Goal: Information Seeking & Learning: Understand process/instructions

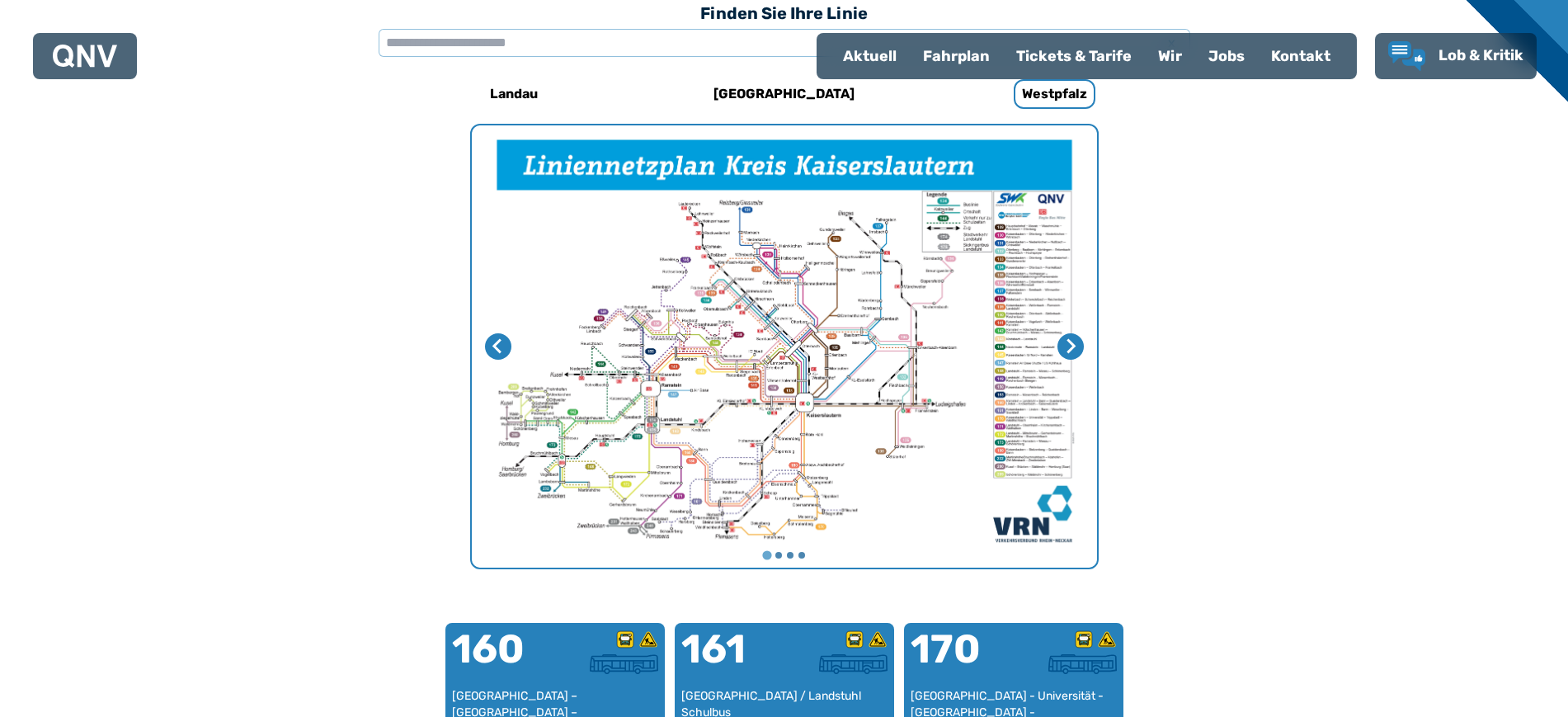
click at [921, 433] on img "1 von 4" at bounding box center [784, 346] width 625 height 442
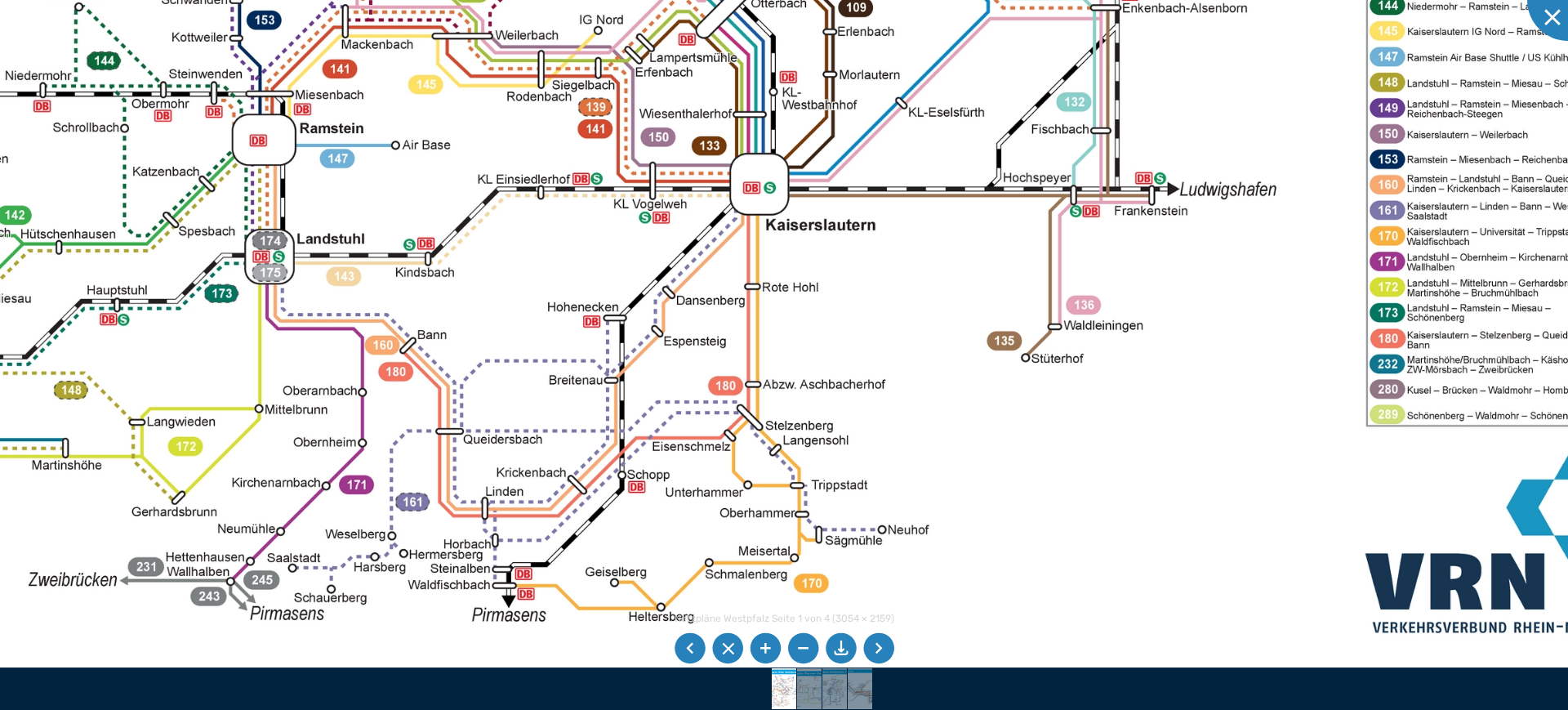
click at [909, 254] on img at bounding box center [694, 5] width 2009 height 1420
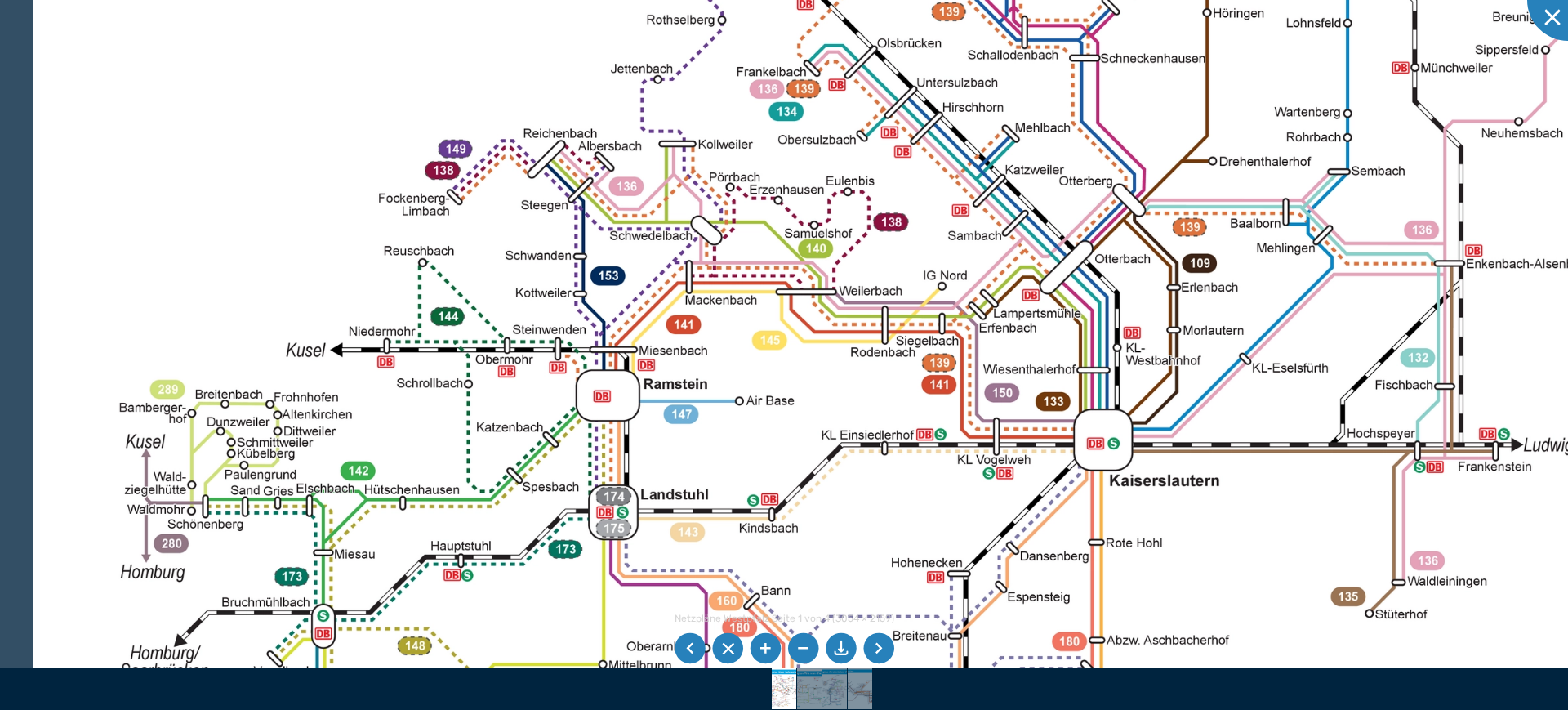
click at [1223, 366] on img at bounding box center [1038, 260] width 2009 height 1420
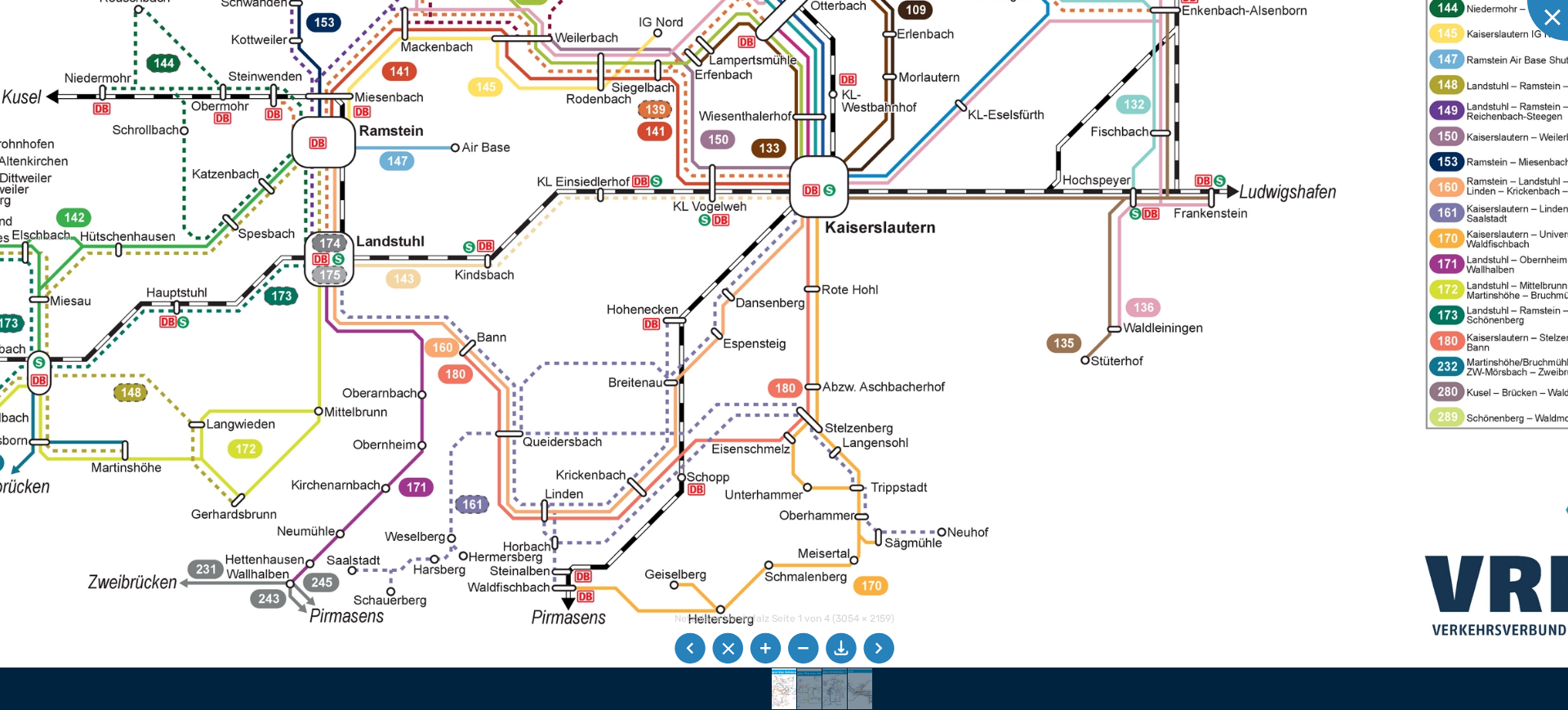
click at [200, 26] on img at bounding box center [753, 7] width 2009 height 1420
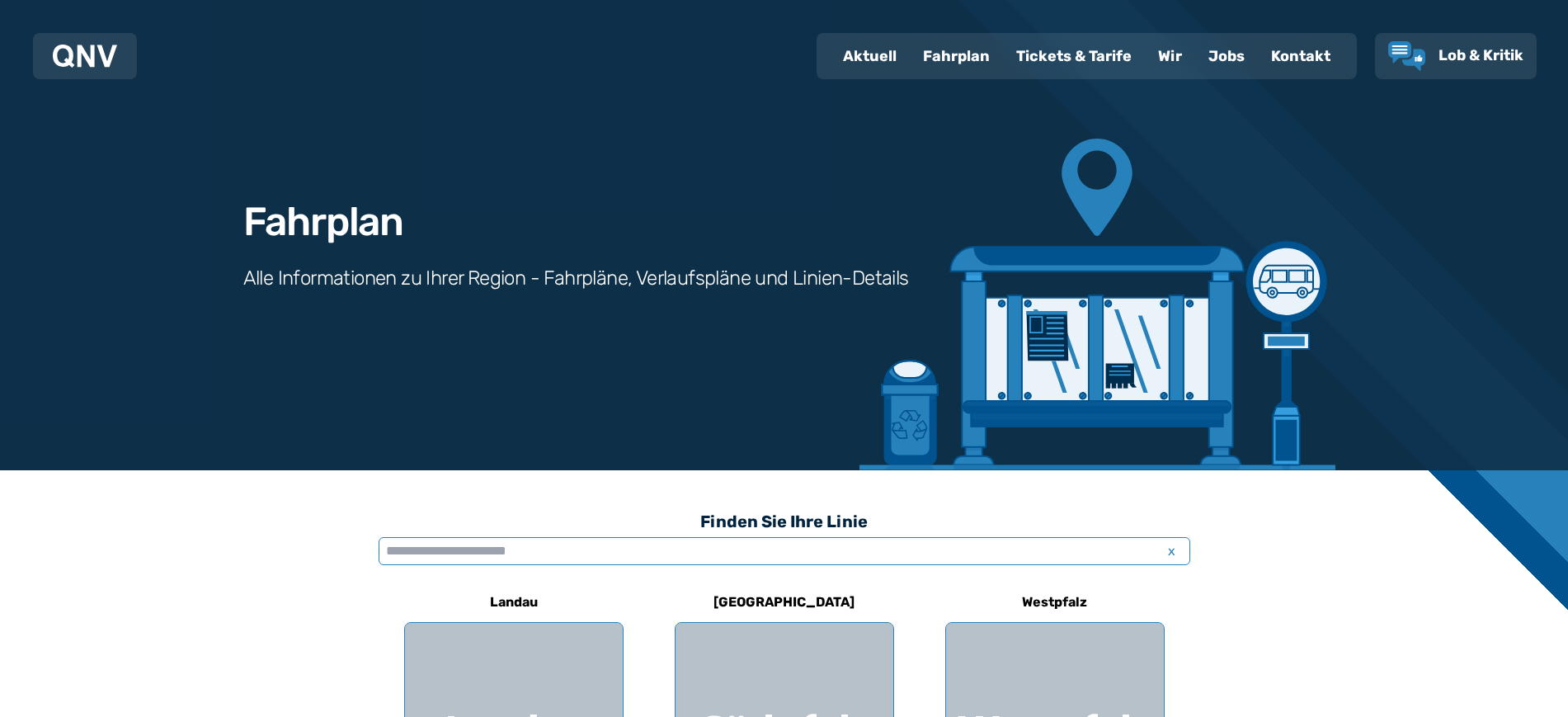
click at [508, 550] on input "text" at bounding box center [784, 550] width 812 height 28
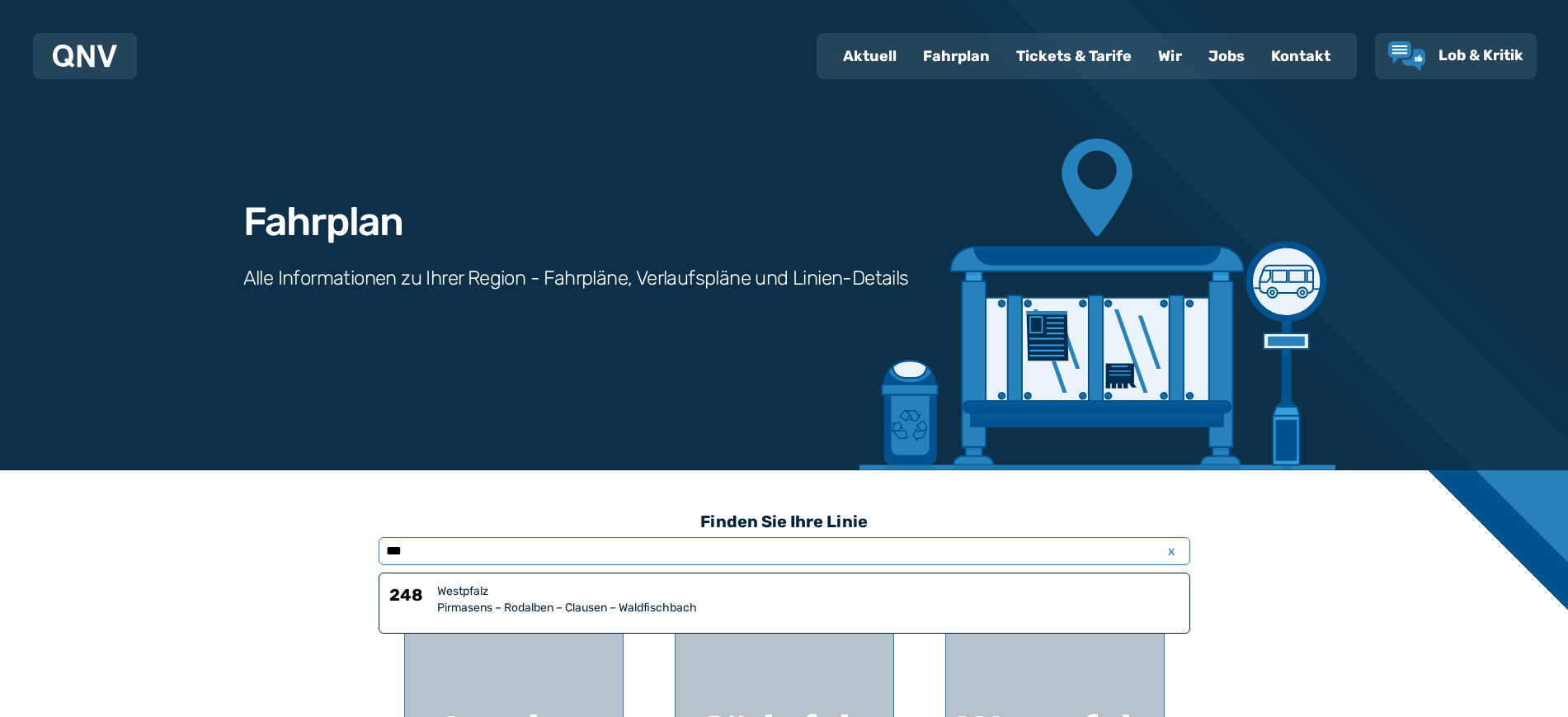
type input "***"
click at [521, 593] on div "Westpfalz" at bounding box center [808, 591] width 743 height 16
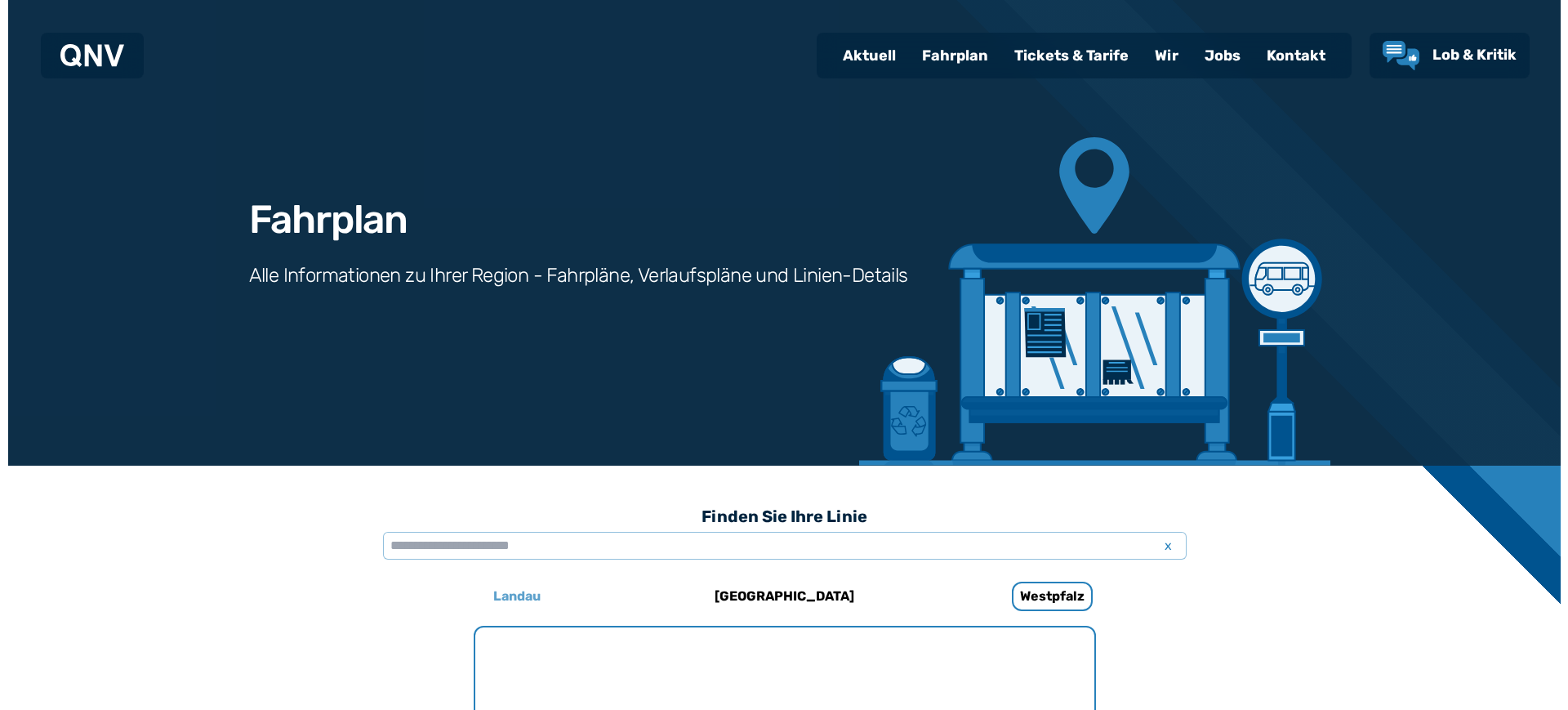
scroll to position [1076, 0]
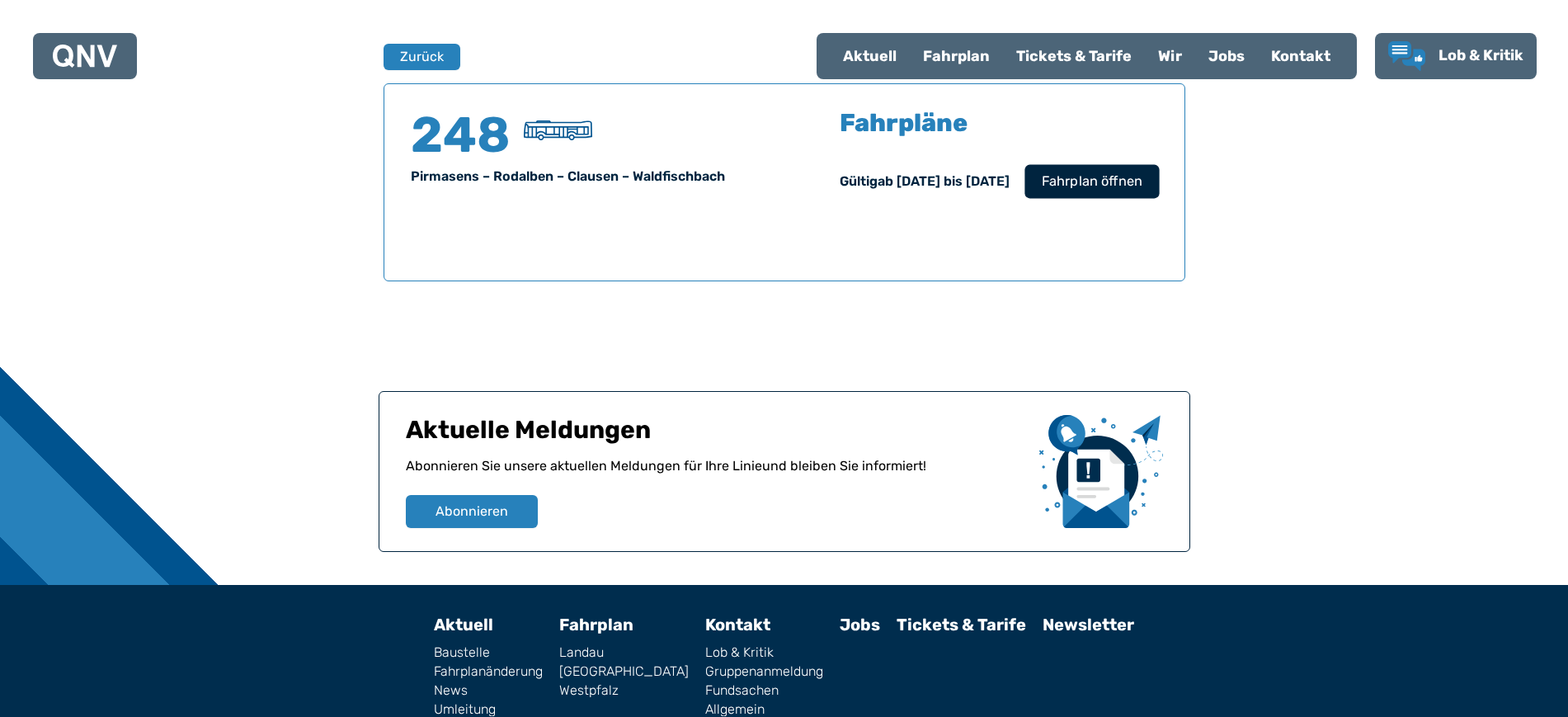
click at [1084, 190] on span "Fahrplan öffnen" at bounding box center [1091, 181] width 100 height 20
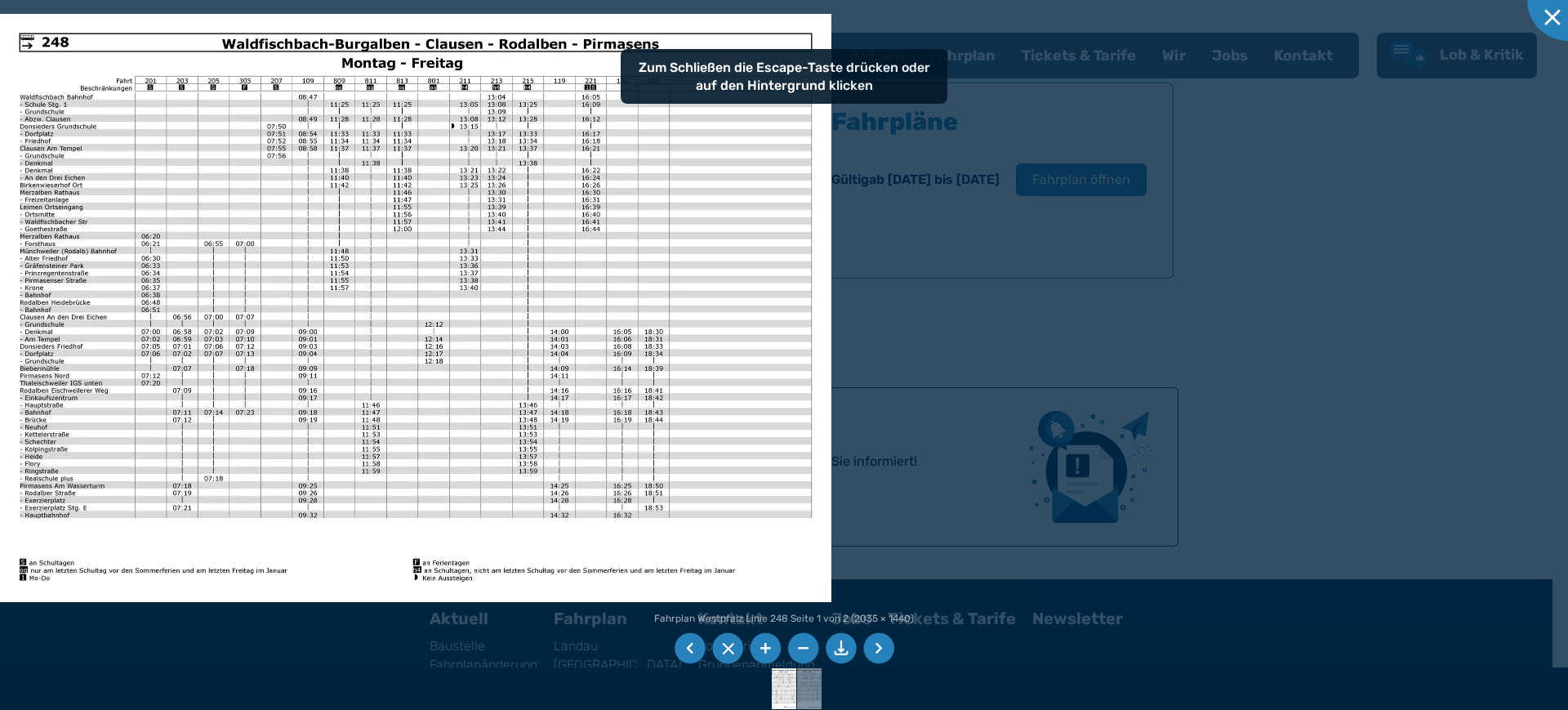
click at [766, 648] on li at bounding box center [765, 649] width 31 height 31
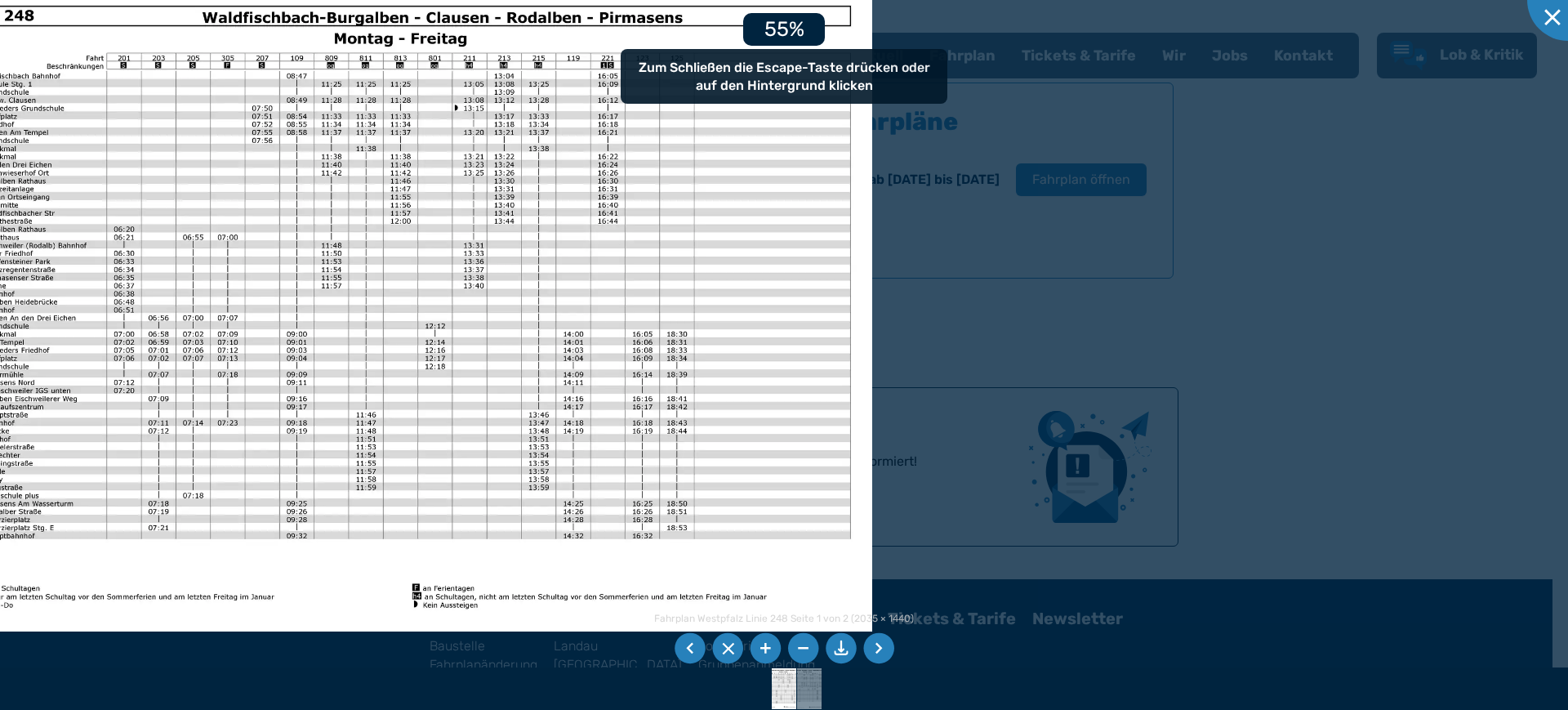
click at [765, 648] on li at bounding box center [765, 649] width 31 height 31
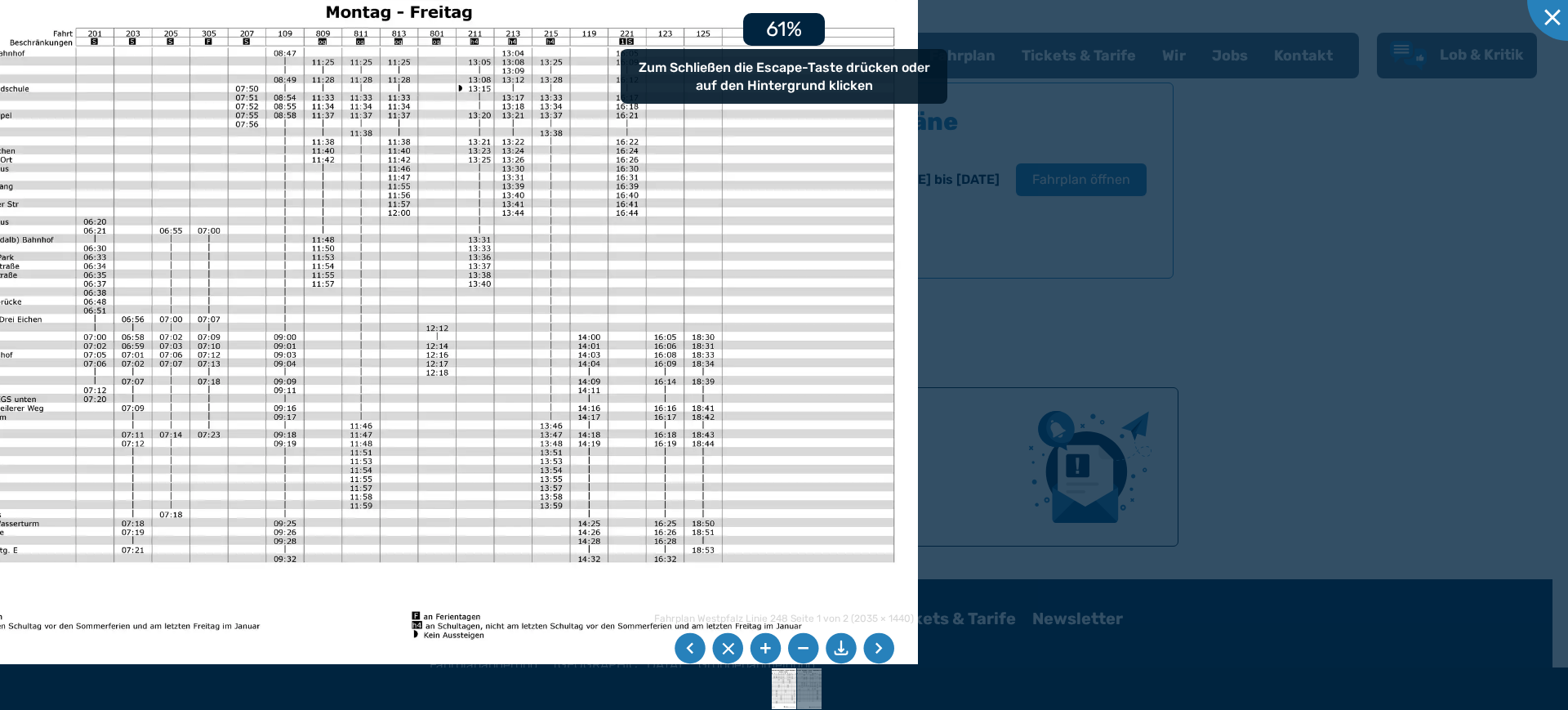
click at [765, 648] on li at bounding box center [765, 649] width 31 height 31
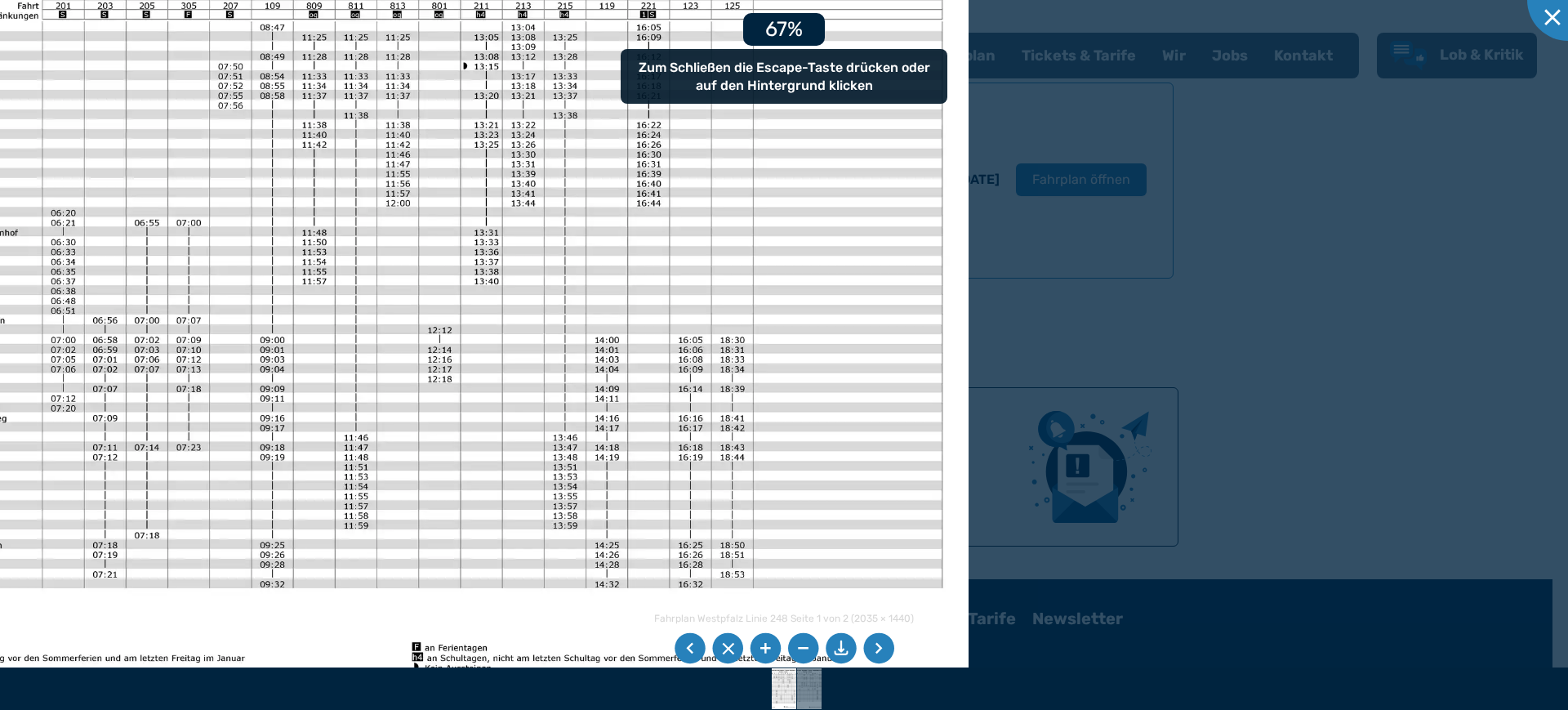
click at [764, 647] on li at bounding box center [765, 649] width 31 height 31
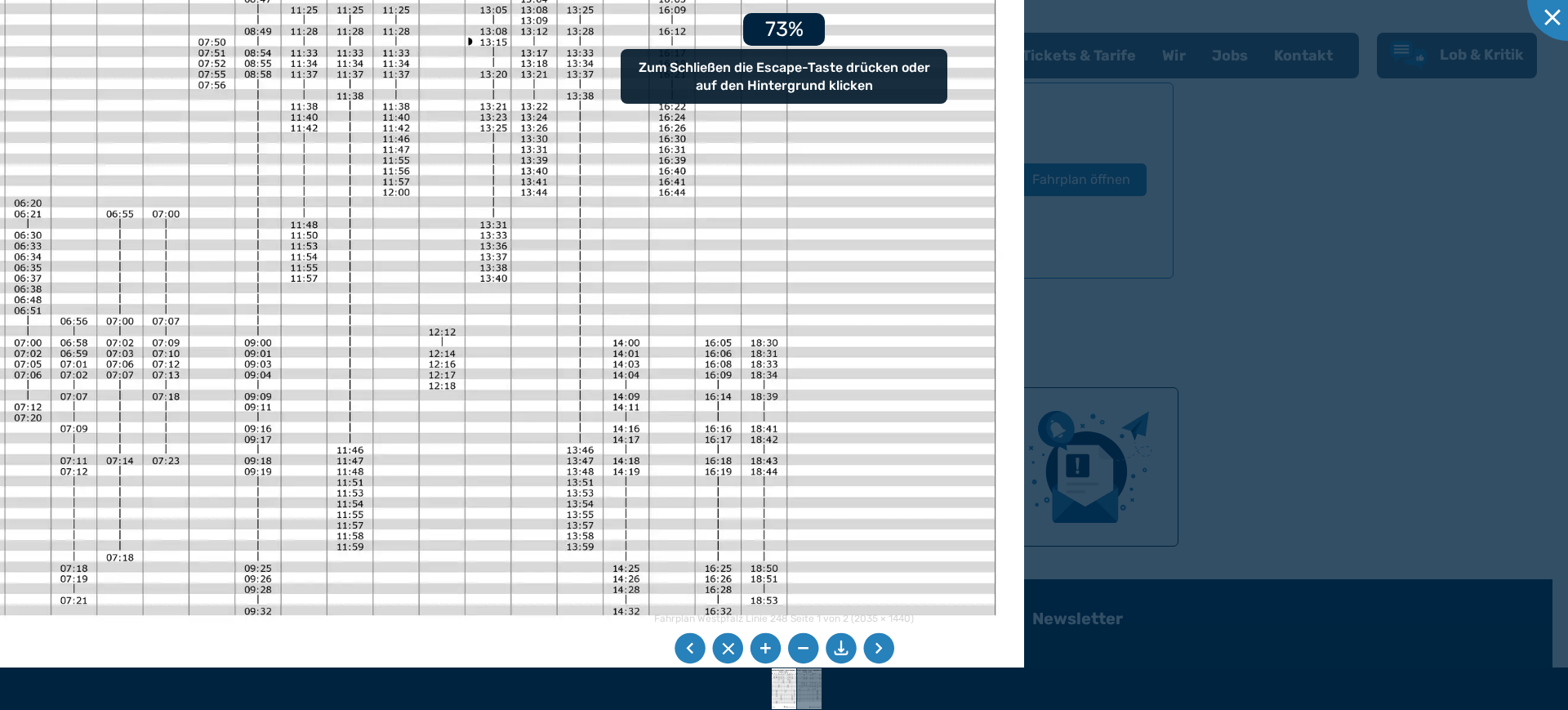
click at [764, 647] on li at bounding box center [765, 649] width 31 height 31
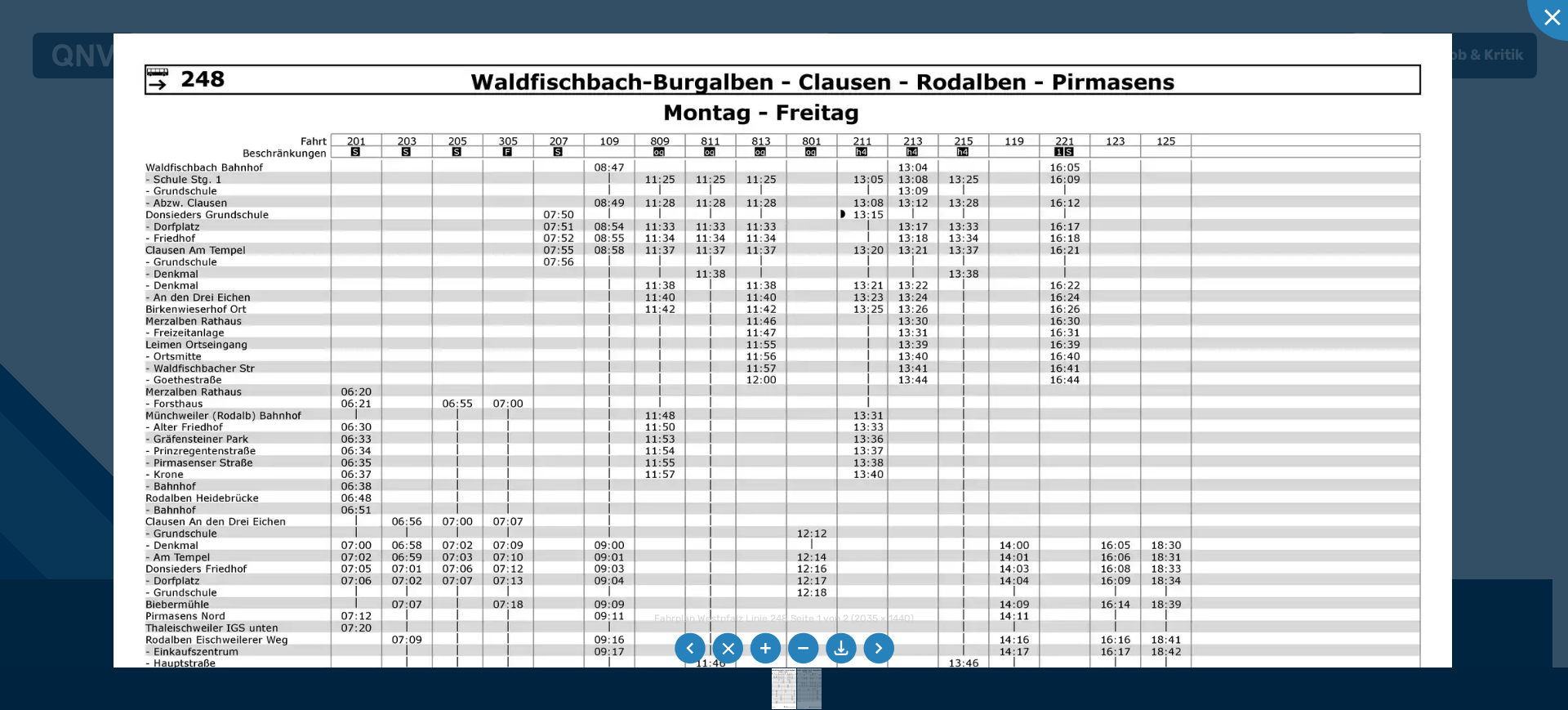
click at [586, 409] on img at bounding box center [783, 507] width 1339 height 947
click at [770, 653] on li at bounding box center [765, 649] width 31 height 31
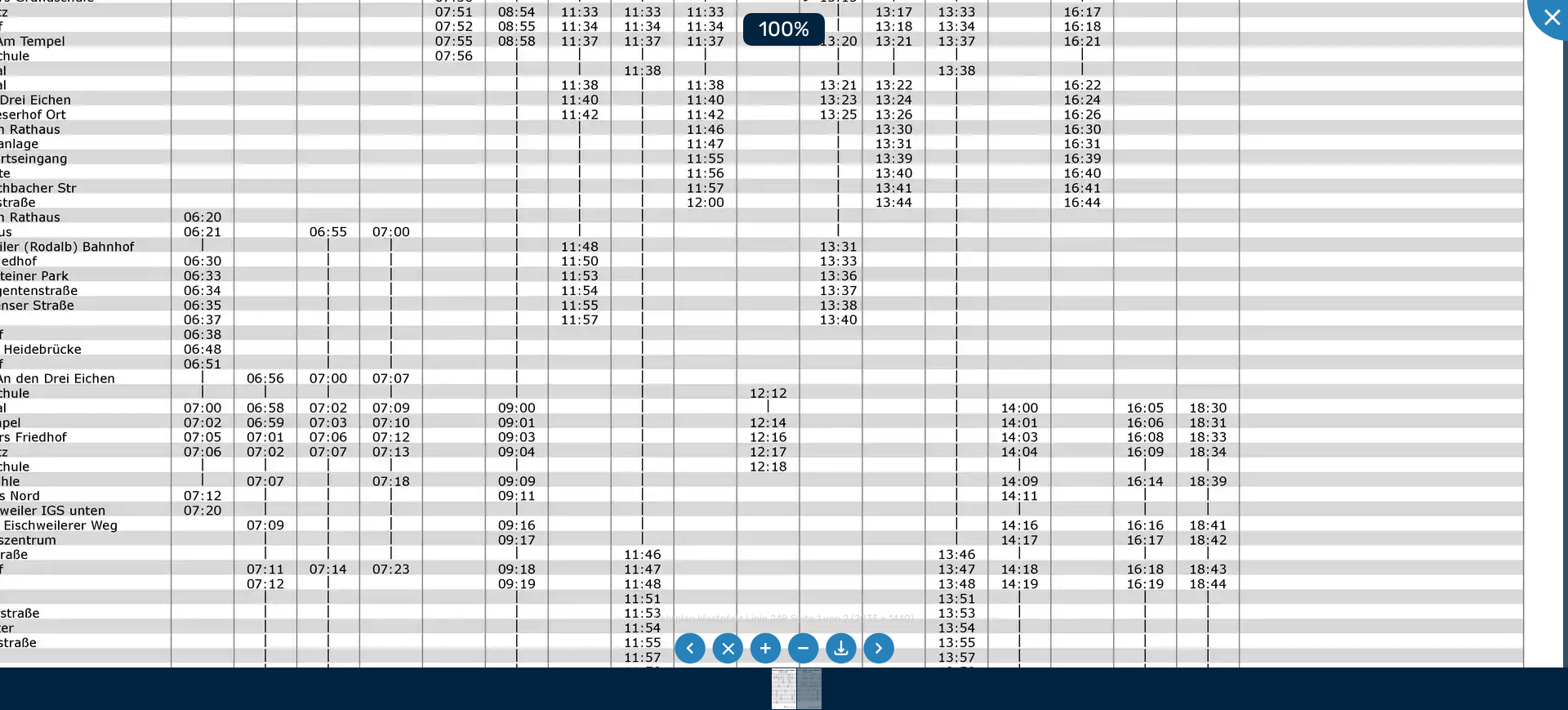
click at [763, 110] on img at bounding box center [732, 359] width 1662 height 1176
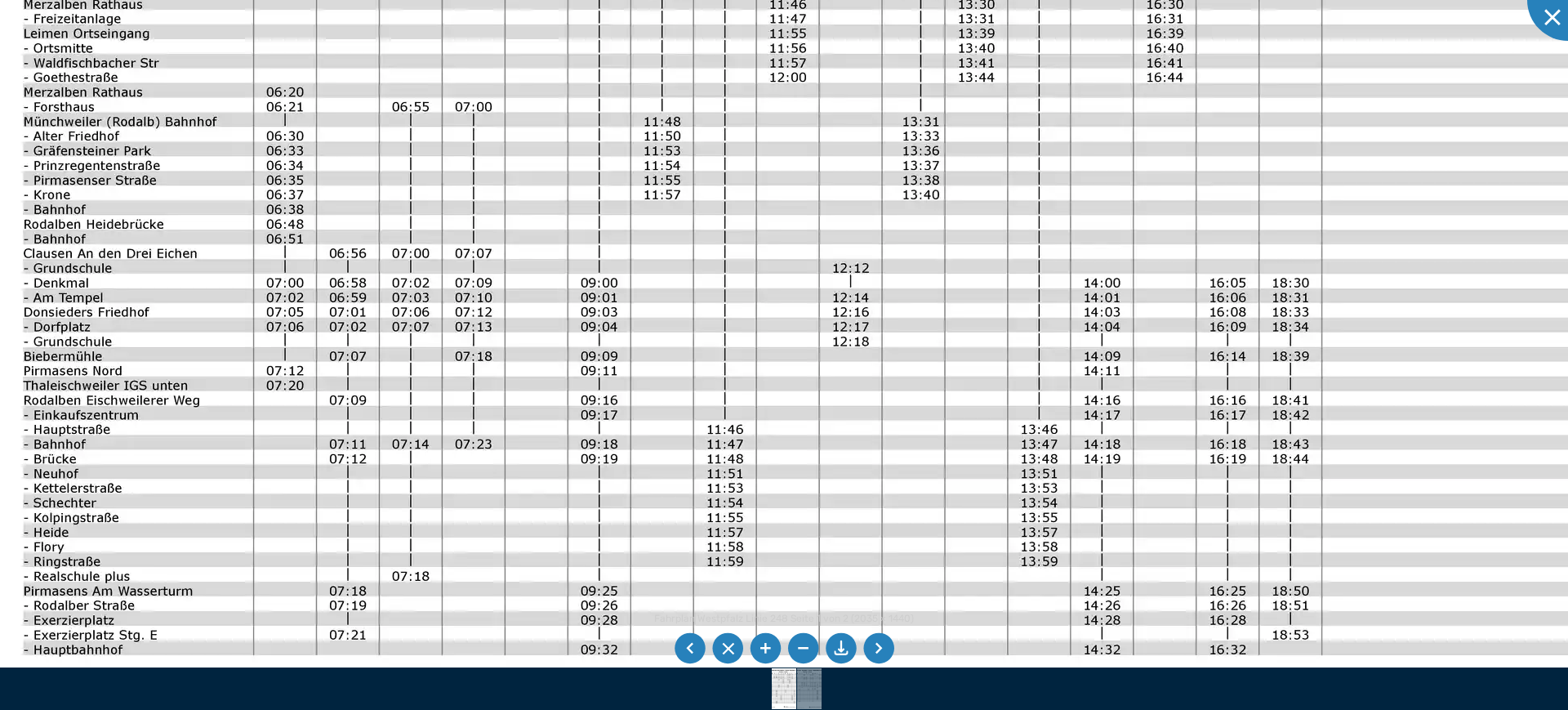
click at [923, 309] on img at bounding box center [815, 235] width 1662 height 1176
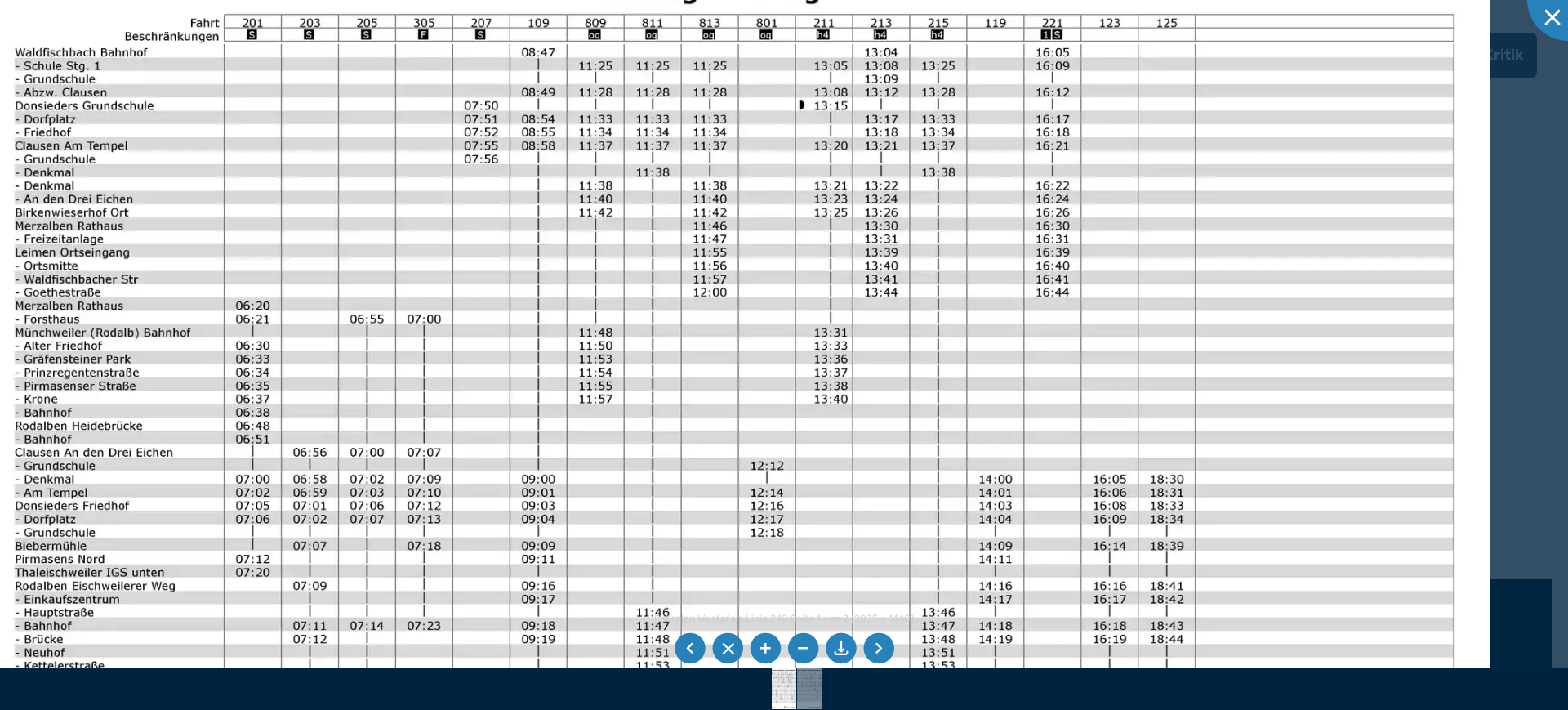
click at [748, 498] on img at bounding box center [733, 435] width 1511 height 1069
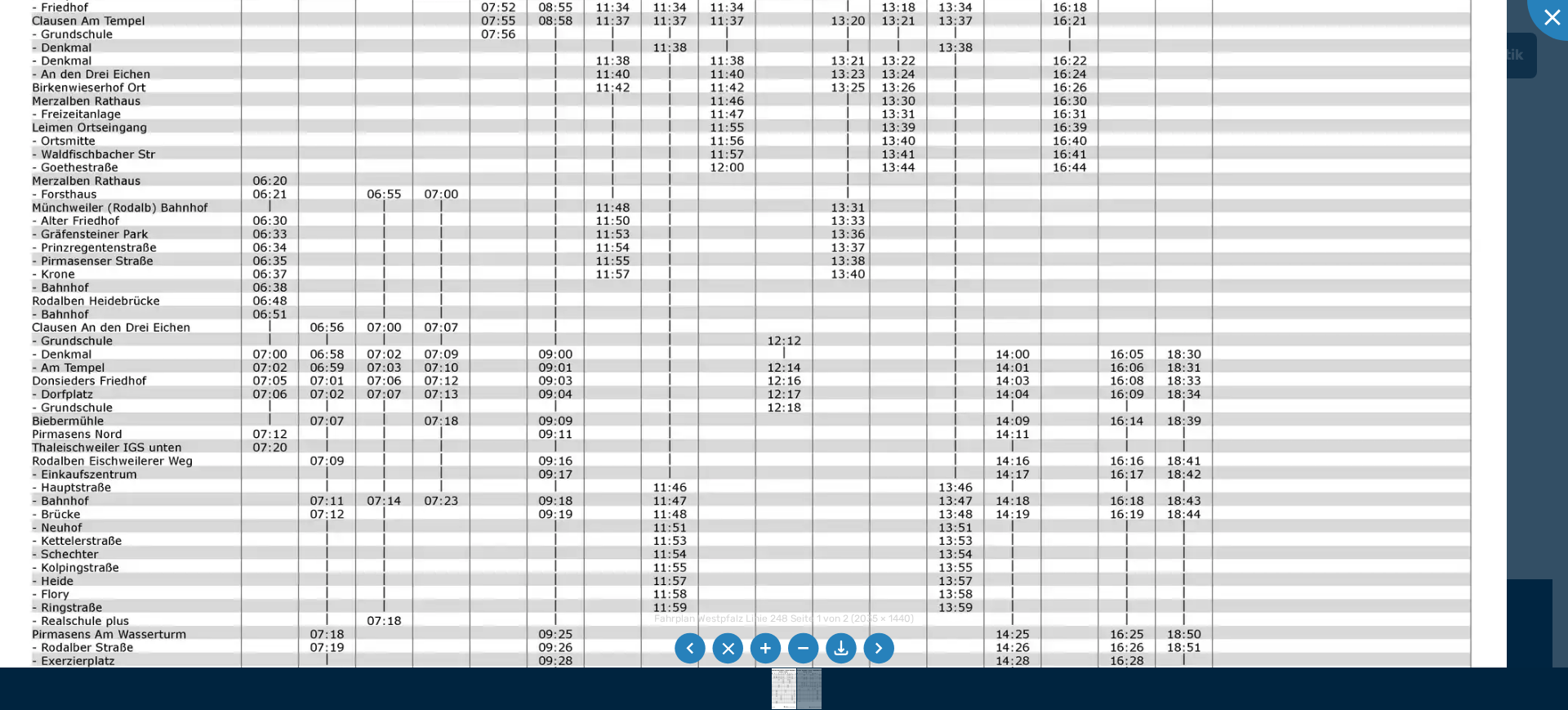
click at [526, 123] on img at bounding box center [751, 310] width 1511 height 1069
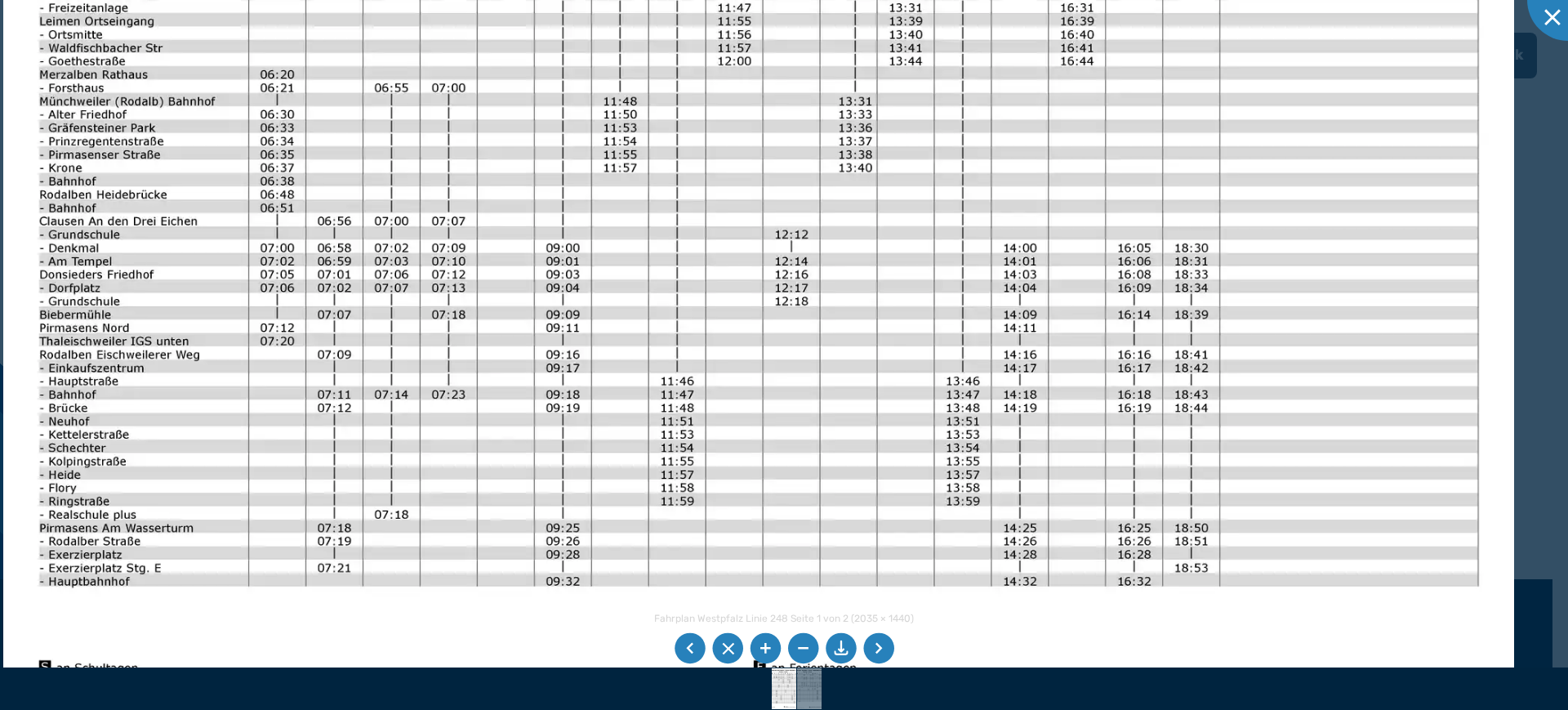
click at [516, 153] on img at bounding box center [759, 204] width 1511 height 1069
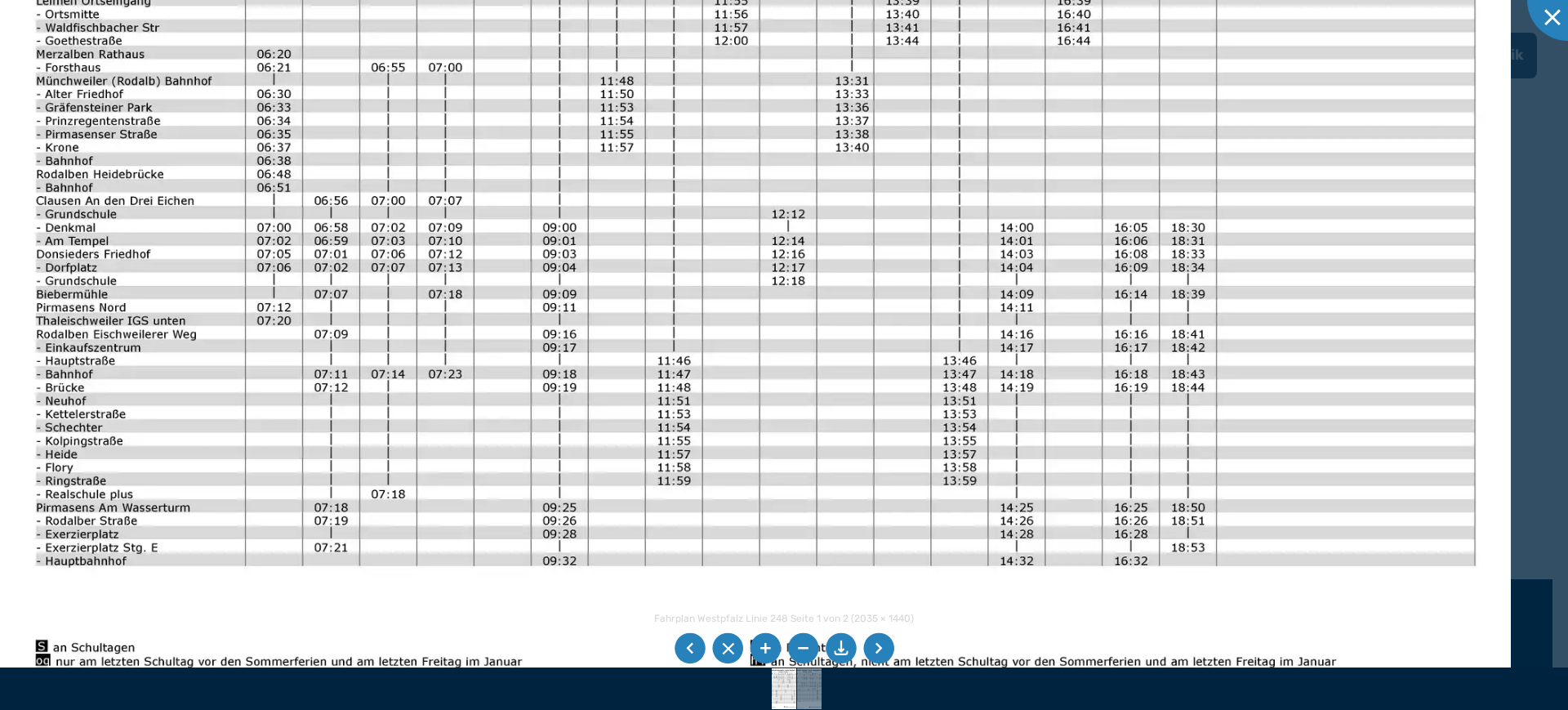
click at [539, 175] on img at bounding box center [755, 184] width 1511 height 1069
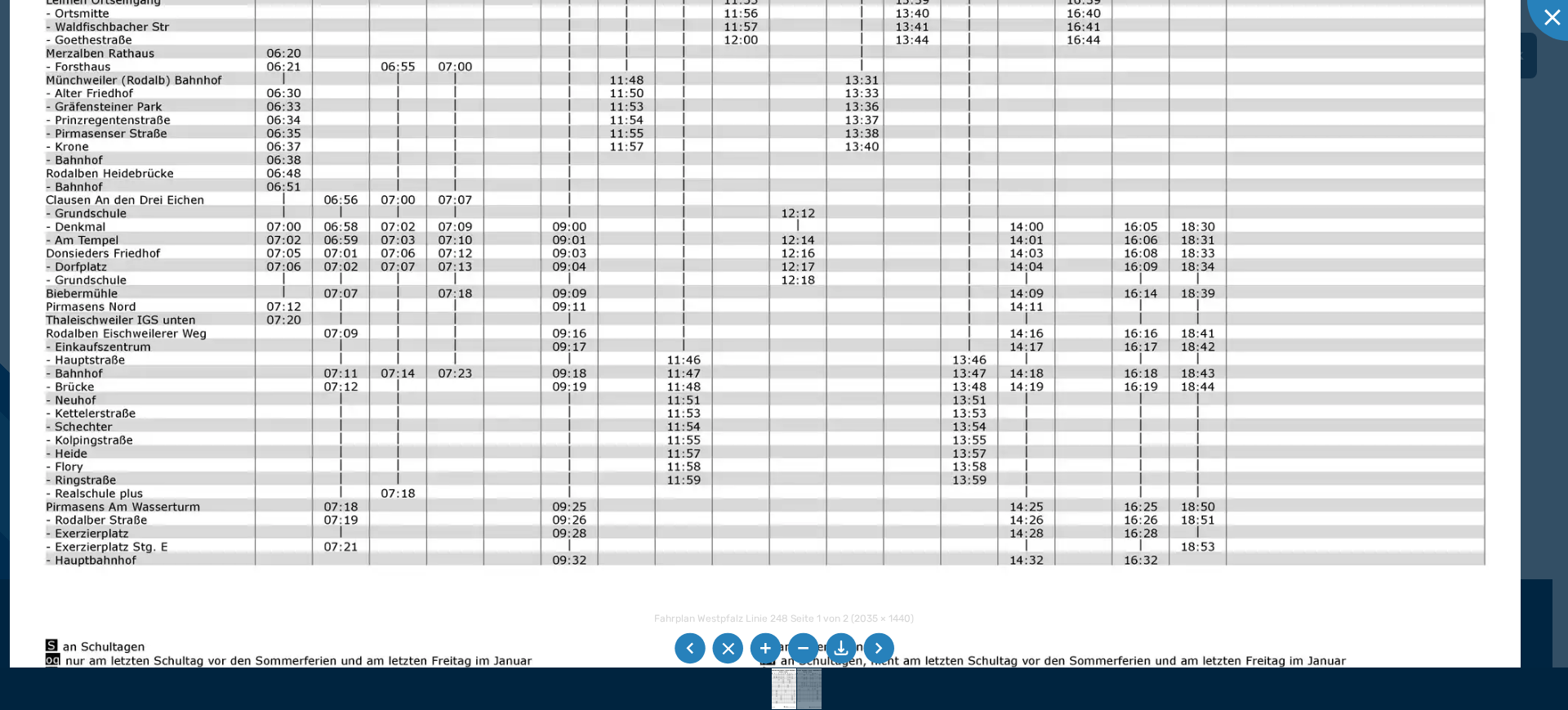
click at [831, 251] on img at bounding box center [765, 183] width 1511 height 1069
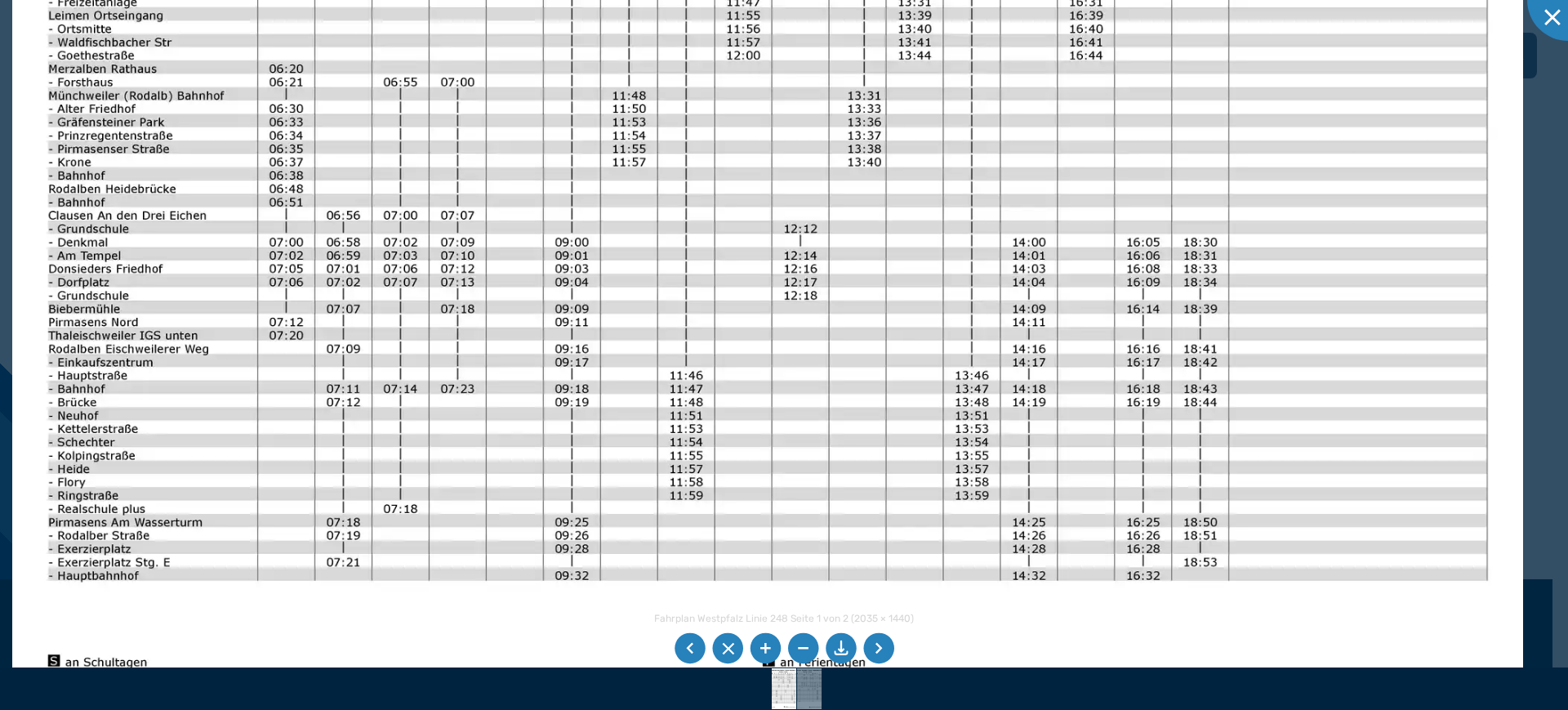
click at [619, 247] on img at bounding box center [768, 198] width 1511 height 1069
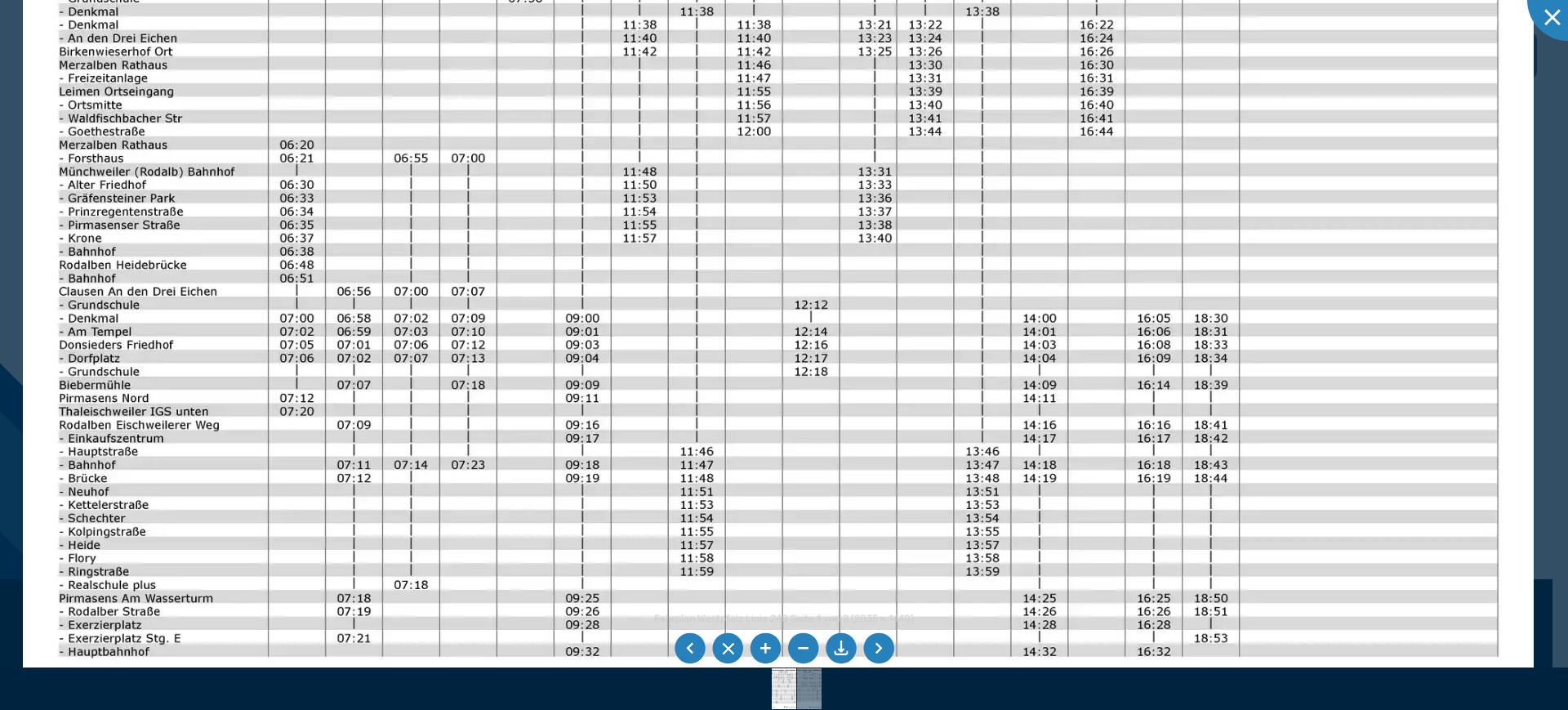
click at [313, 397] on img at bounding box center [778, 274] width 1511 height 1069
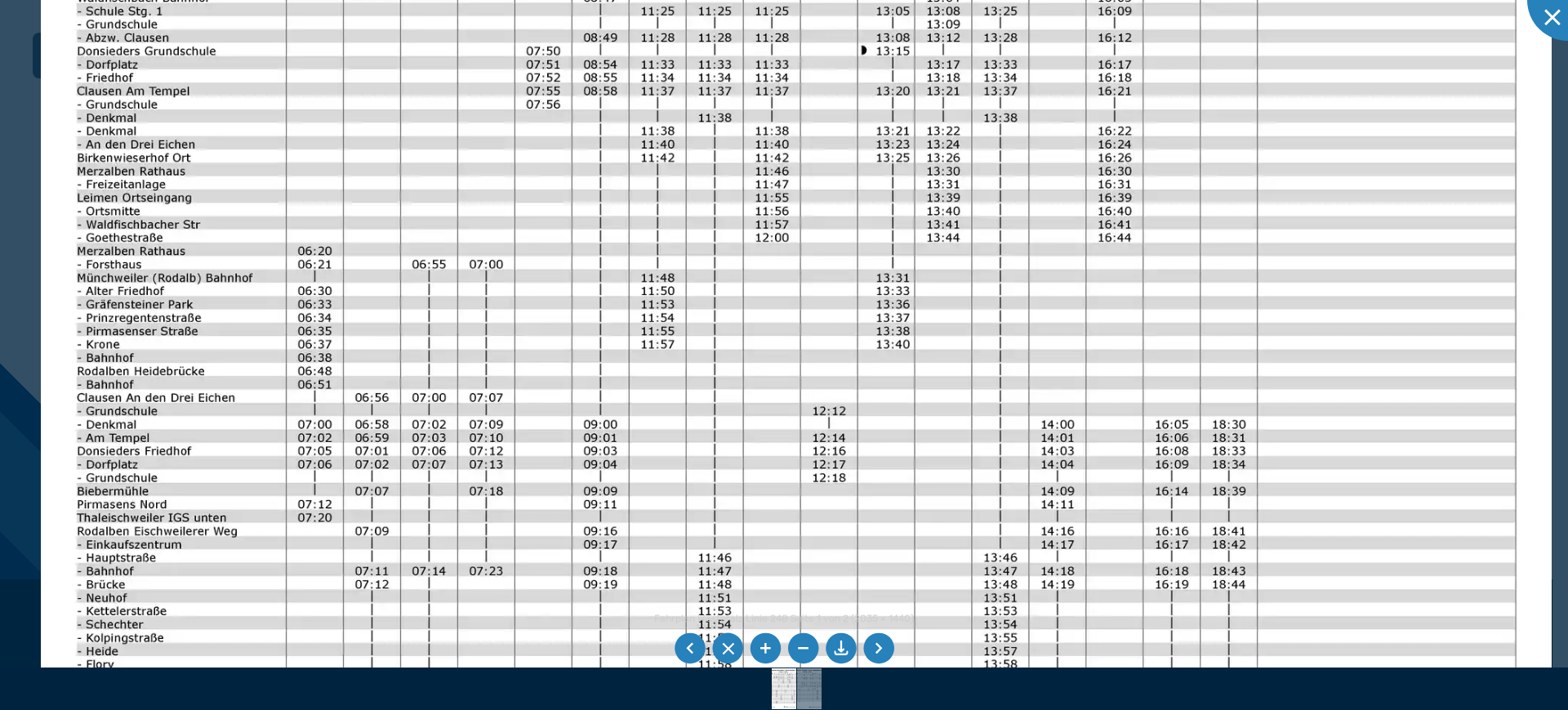
click at [317, 306] on img at bounding box center [796, 381] width 1511 height 1069
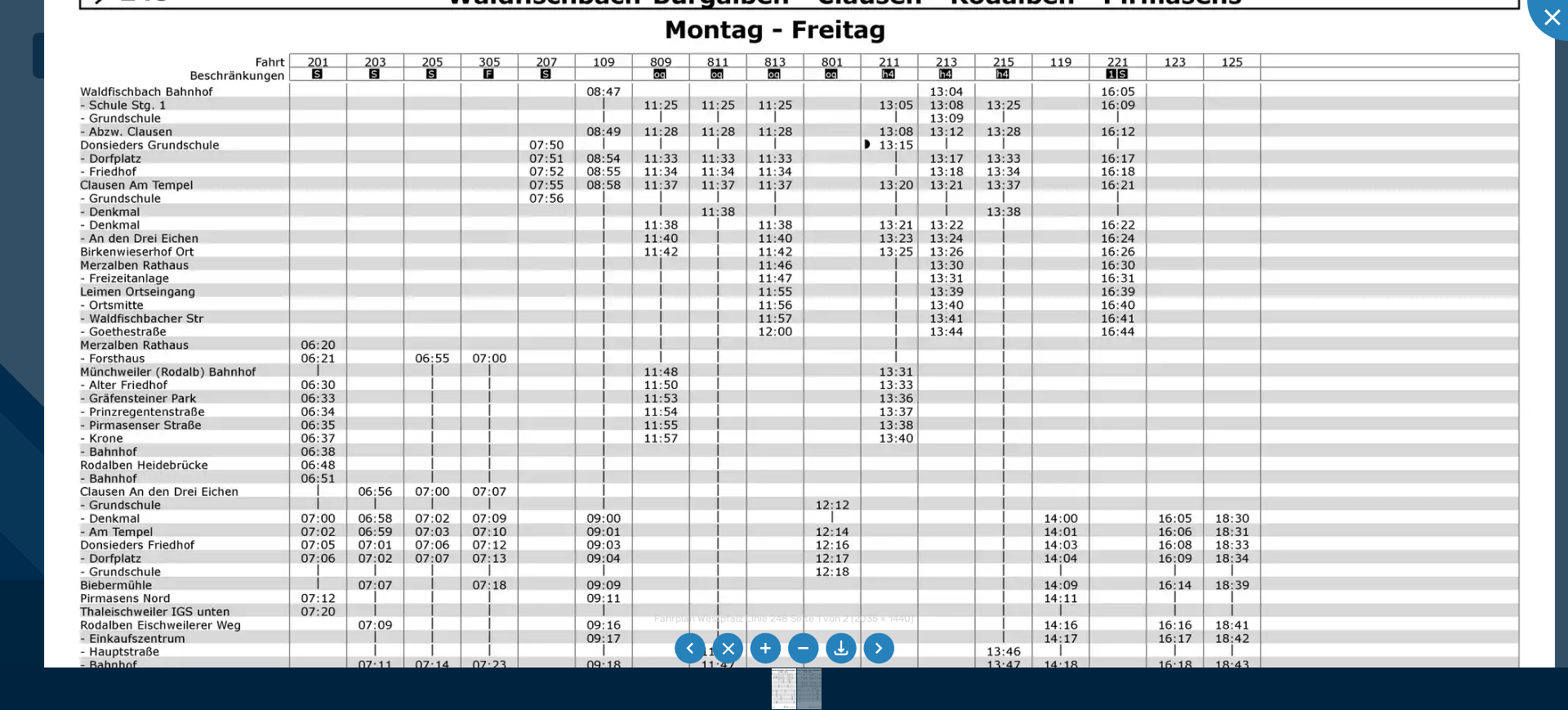
click at [320, 289] on img at bounding box center [799, 475] width 1511 height 1069
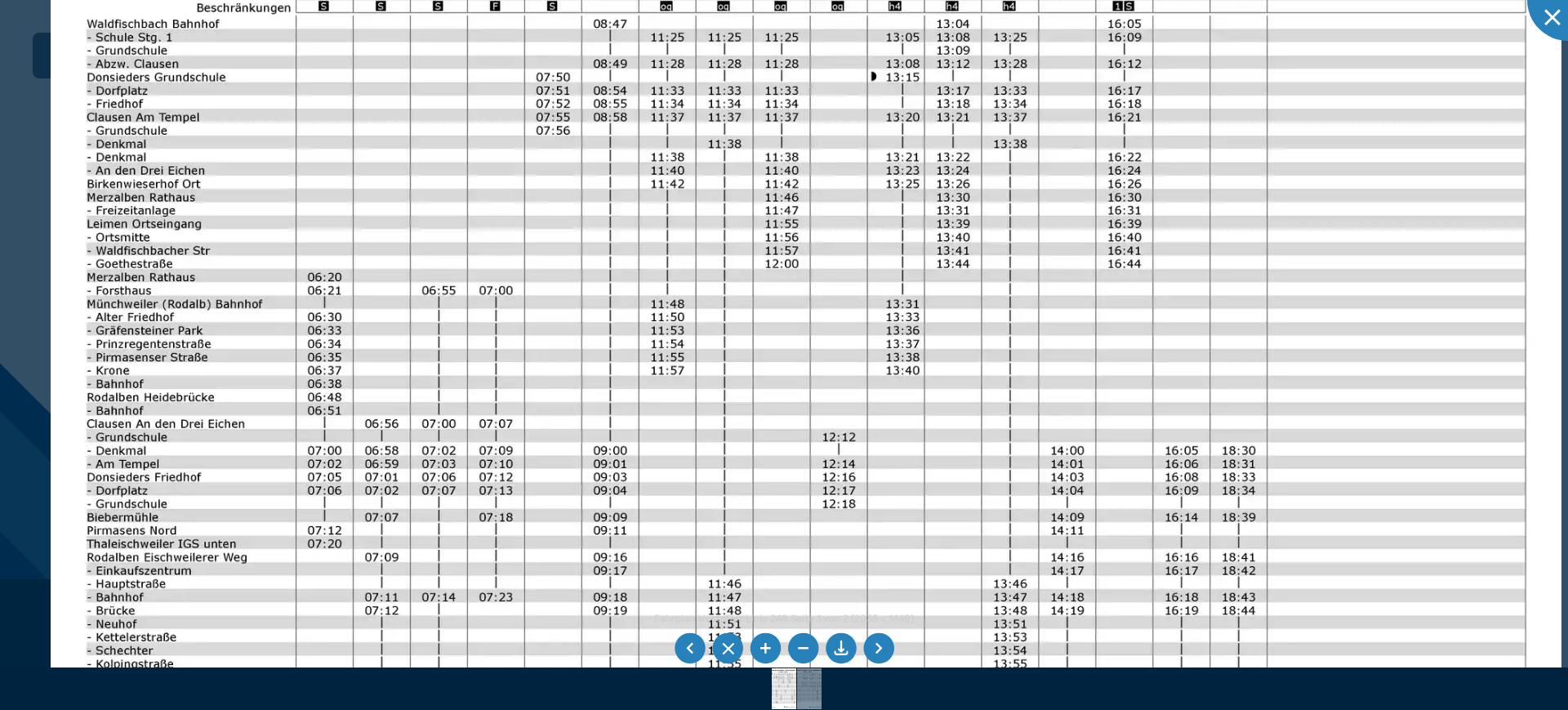
click at [341, 181] on img at bounding box center [806, 407] width 1511 height 1069
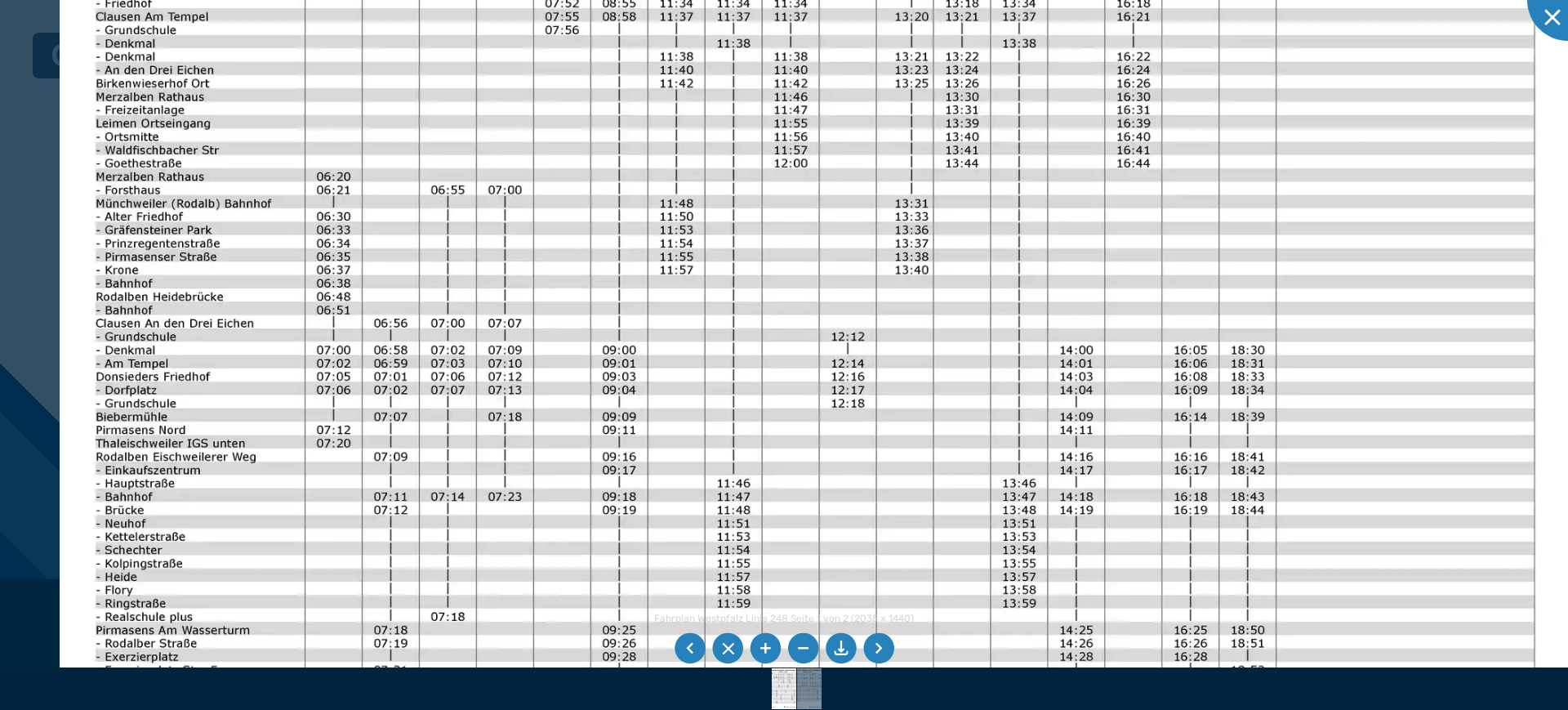
click at [295, 227] on img at bounding box center [815, 306] width 1511 height 1069
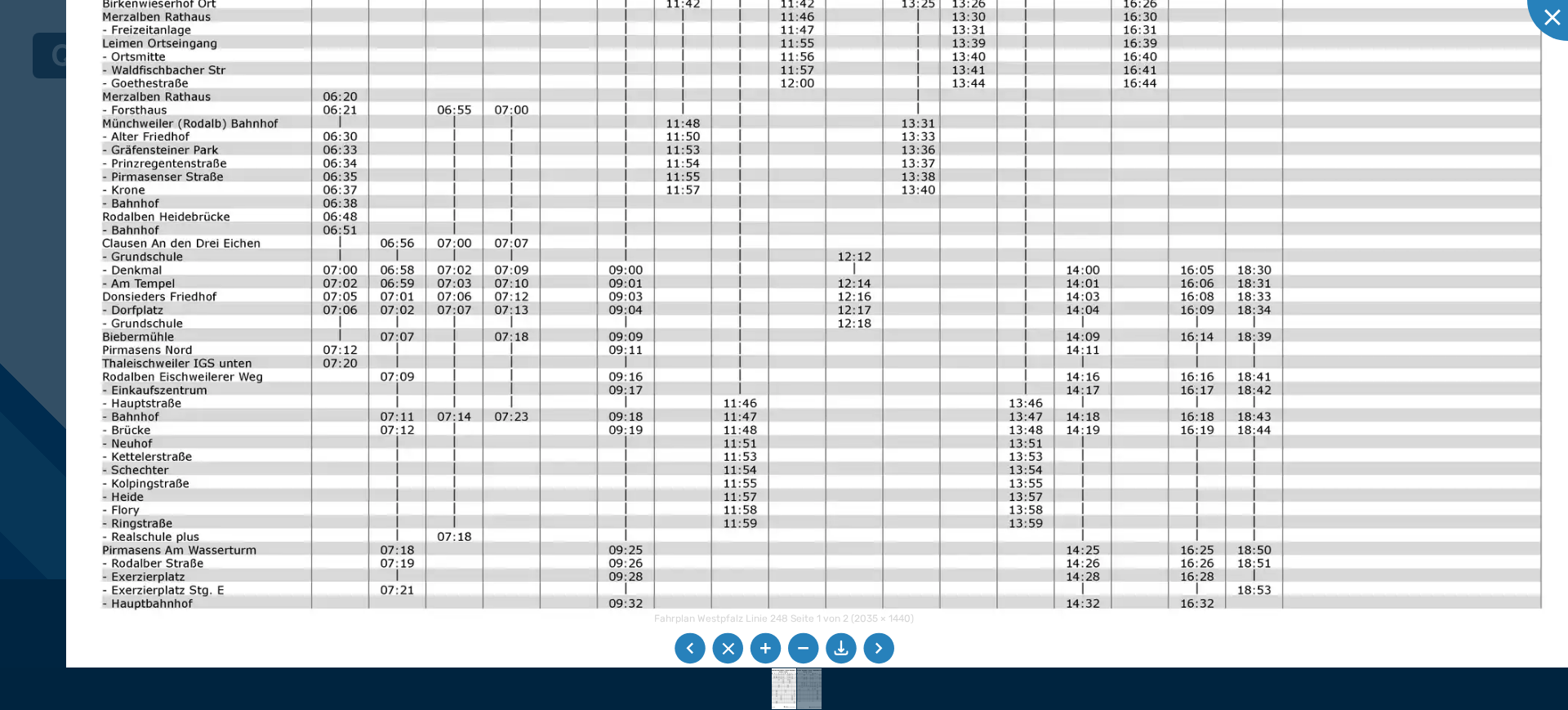
click at [276, 247] on img at bounding box center [821, 226] width 1511 height 1069
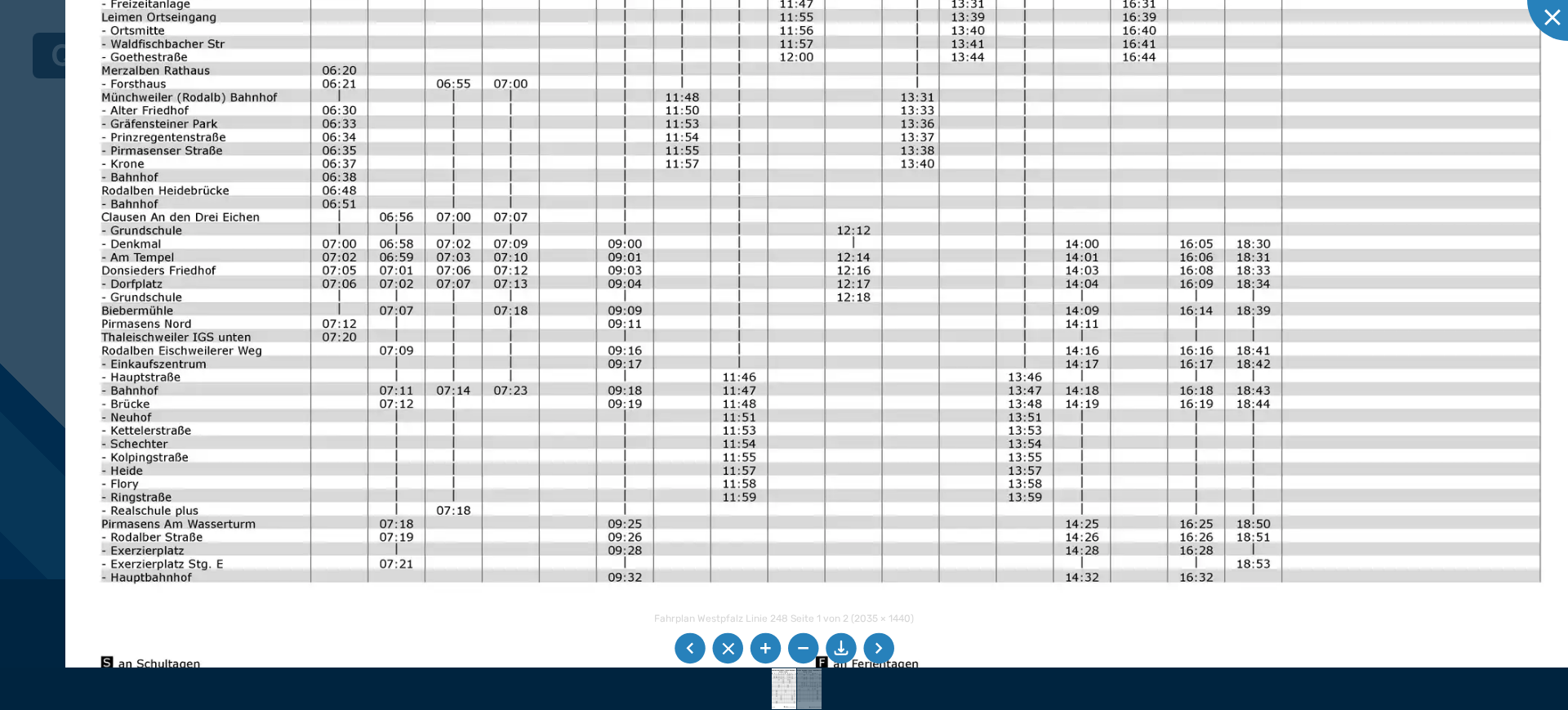
click at [278, 262] on img at bounding box center [820, 200] width 1511 height 1069
